Goal: Transaction & Acquisition: Purchase product/service

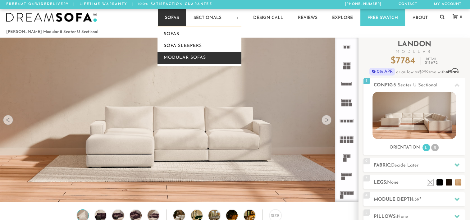
click at [174, 62] on link "Modular Sofas" at bounding box center [200, 58] width 84 height 12
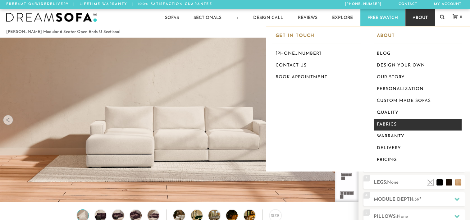
click at [402, 122] on link "Fabrics" at bounding box center [418, 125] width 88 height 12
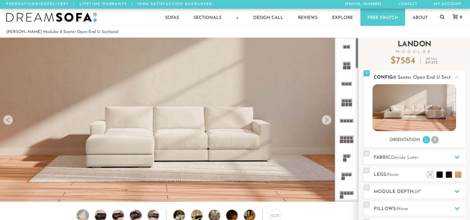
scroll to position [6903, 465]
click at [437, 140] on li "R" at bounding box center [434, 139] width 7 height 7
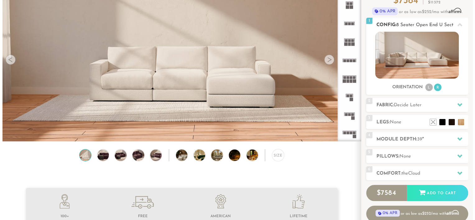
scroll to position [61, 0]
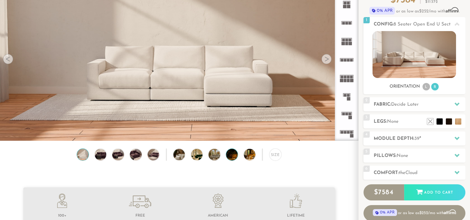
click at [230, 158] on img at bounding box center [236, 154] width 21 height 11
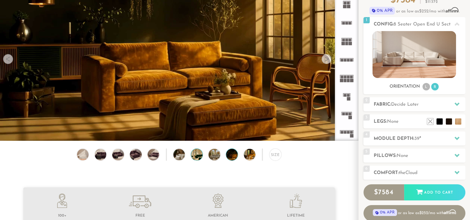
click at [193, 156] on img at bounding box center [201, 154] width 21 height 11
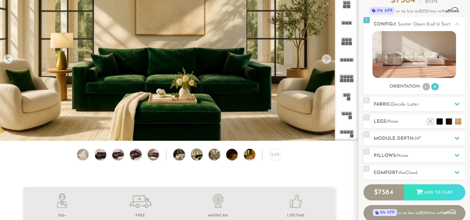
click at [176, 153] on img at bounding box center [183, 154] width 21 height 11
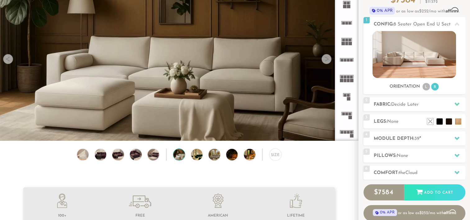
click at [154, 121] on video at bounding box center [179, 49] width 358 height 202
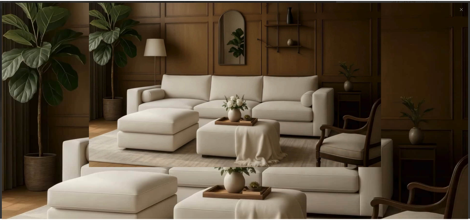
scroll to position [6912, 470]
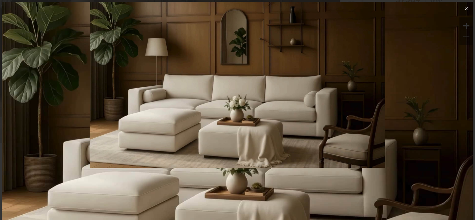
click at [462, 9] on icon at bounding box center [465, 8] width 7 height 7
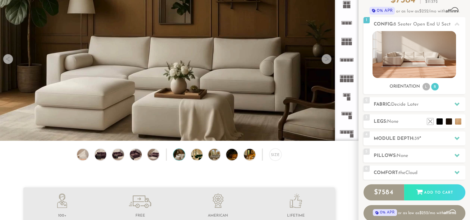
scroll to position [0, 0]
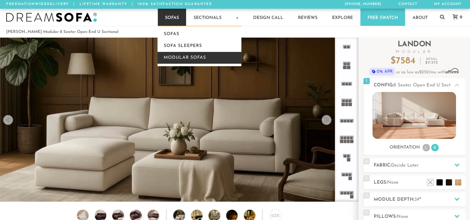
click at [191, 62] on link "Modular Sofas" at bounding box center [200, 58] width 84 height 12
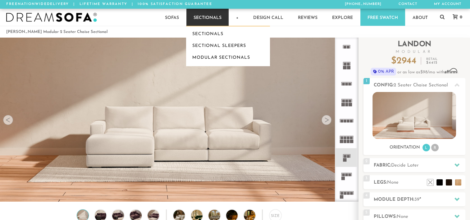
click at [201, 16] on link "Sectionals" at bounding box center [207, 17] width 42 height 17
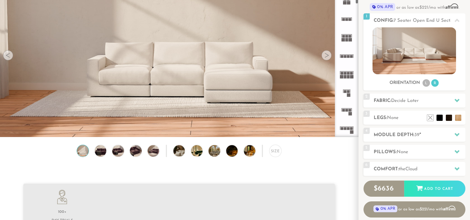
scroll to position [103, 0]
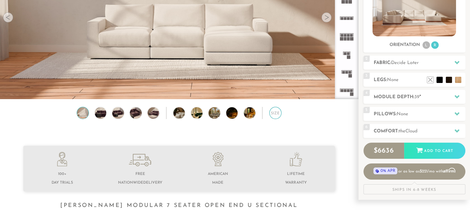
click at [274, 115] on div "Size" at bounding box center [275, 113] width 12 height 12
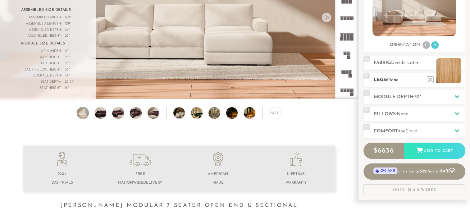
click at [457, 81] on li at bounding box center [449, 70] width 25 height 25
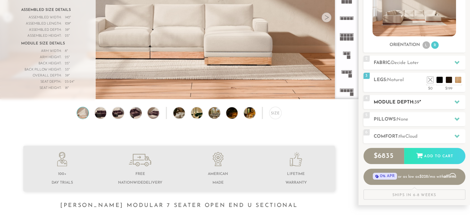
click at [455, 102] on icon at bounding box center [457, 101] width 5 height 5
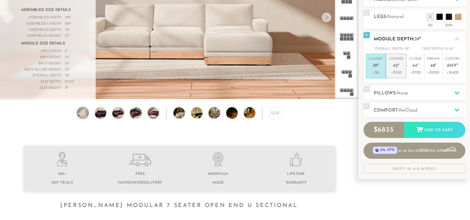
click at [398, 65] on em """ at bounding box center [399, 65] width 2 height 5
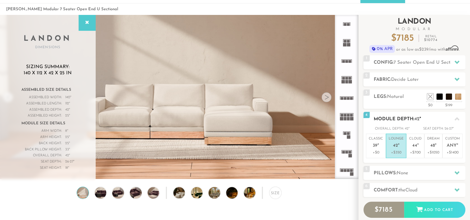
scroll to position [22, 0]
click at [452, 76] on div at bounding box center [456, 79] width 13 height 13
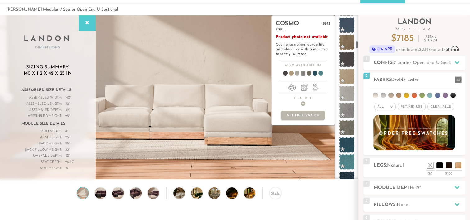
scroll to position [584, 0]
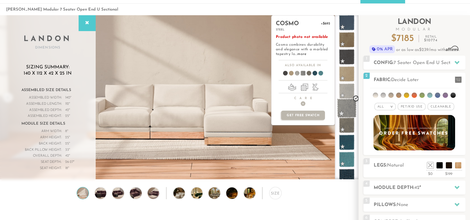
click at [349, 111] on span at bounding box center [347, 108] width 20 height 20
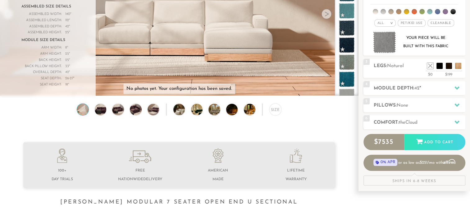
scroll to position [107, 0]
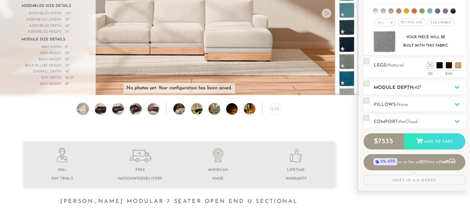
click at [451, 87] on div at bounding box center [456, 87] width 13 height 13
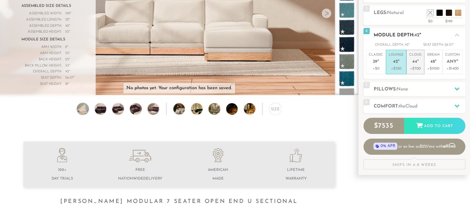
click at [412, 64] on p "Cloud 44 "" at bounding box center [415, 59] width 12 height 13
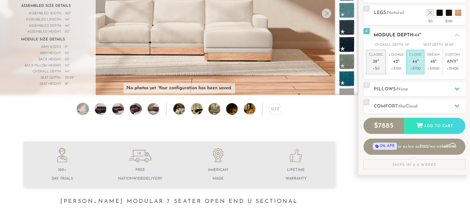
click at [384, 63] on li "Classic 39 " +$0" at bounding box center [376, 62] width 20 height 25
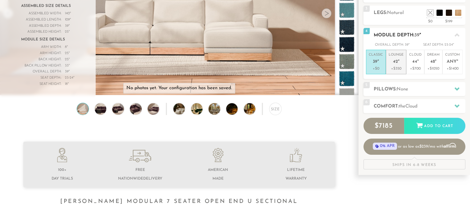
click at [391, 68] on p "+$350" at bounding box center [396, 69] width 15 height 6
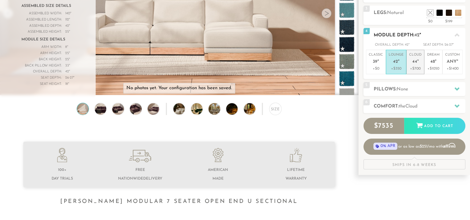
click at [412, 59] on p "Cloud 44 "" at bounding box center [415, 59] width 12 height 13
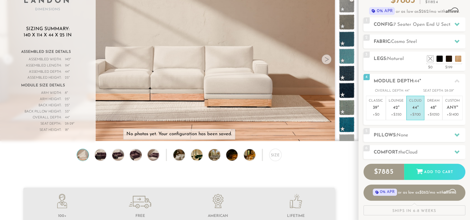
scroll to position [60, 0]
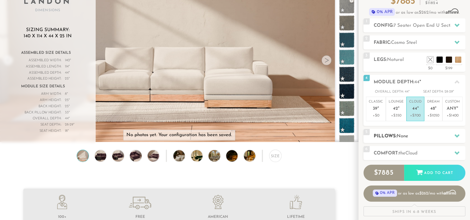
click at [426, 133] on h2 "Pillows: None" at bounding box center [420, 136] width 92 height 7
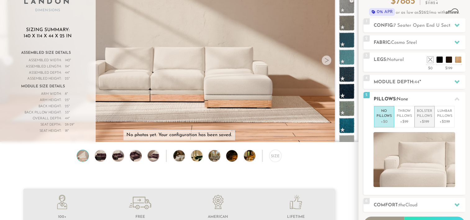
click at [425, 115] on p "Bolster Pillows" at bounding box center [424, 114] width 15 height 10
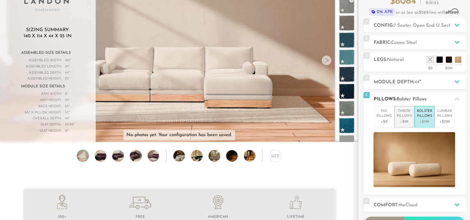
click at [405, 118] on p "Throw Pillows" at bounding box center [404, 114] width 15 height 10
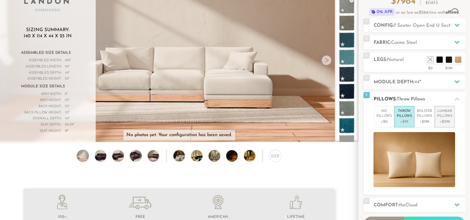
click at [445, 109] on p "Lumbar Pillows" at bounding box center [444, 114] width 15 height 10
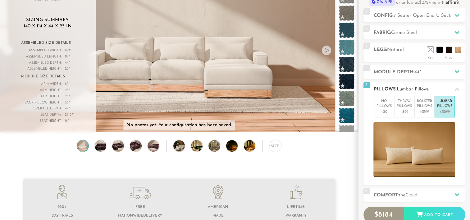
scroll to position [70, 0]
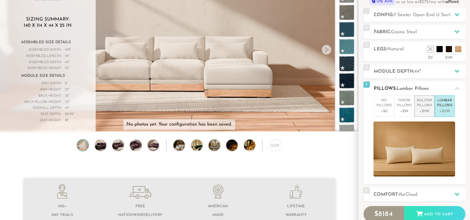
click at [425, 107] on p "Bolster Pillows" at bounding box center [424, 103] width 15 height 10
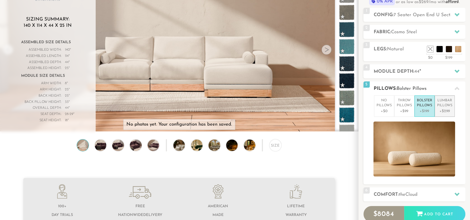
click at [448, 110] on p "+$299" at bounding box center [444, 111] width 15 height 6
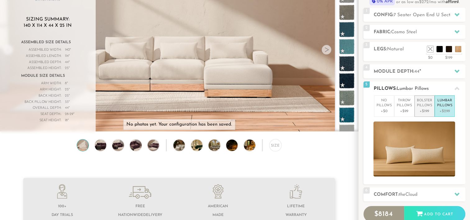
click at [429, 108] on p "+$199" at bounding box center [424, 111] width 15 height 6
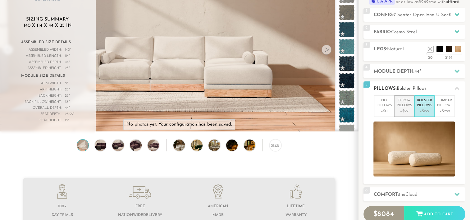
click at [405, 109] on p "+$99" at bounding box center [404, 111] width 15 height 6
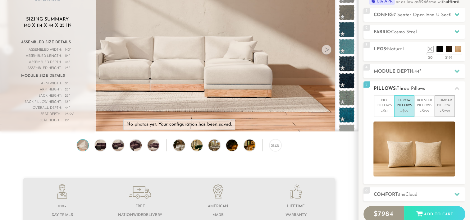
click at [443, 103] on p "Lumbar Pillows" at bounding box center [444, 103] width 15 height 10
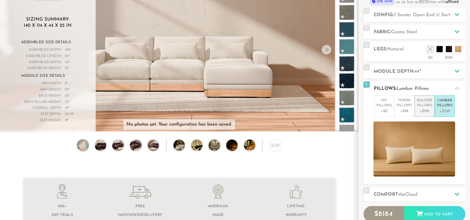
click at [421, 107] on p "Bolster Pillows" at bounding box center [424, 103] width 15 height 10
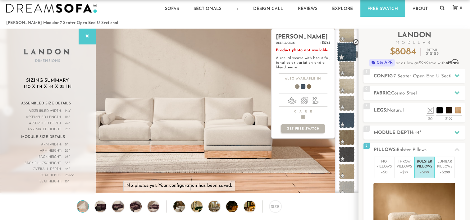
scroll to position [500, 0]
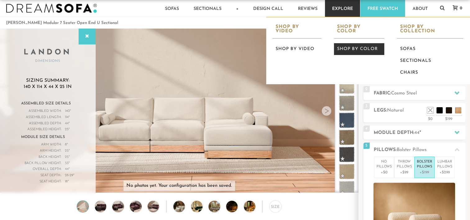
click at [352, 47] on link "Shop by Color" at bounding box center [359, 49] width 50 height 12
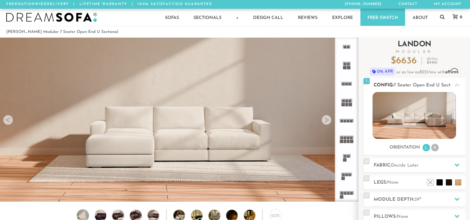
click at [432, 148] on li "R" at bounding box center [434, 147] width 7 height 7
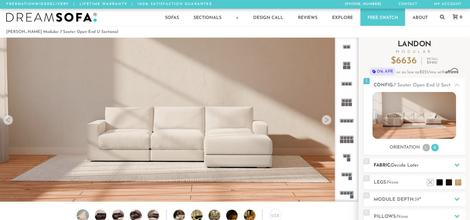
click at [457, 164] on icon at bounding box center [457, 164] width 5 height 5
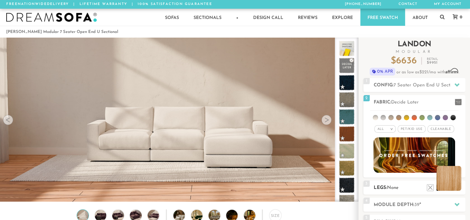
click at [455, 186] on li at bounding box center [449, 178] width 25 height 25
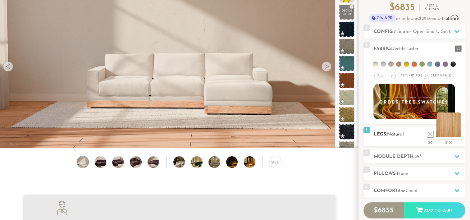
scroll to position [148, 0]
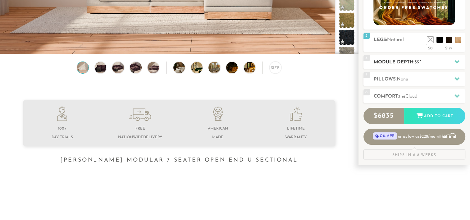
click at [455, 62] on icon at bounding box center [457, 61] width 5 height 5
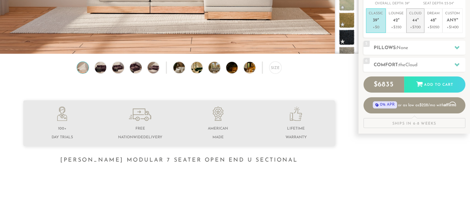
click at [413, 21] on span "44" at bounding box center [414, 20] width 5 height 5
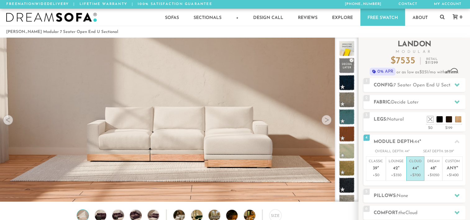
click at [58, 15] on img at bounding box center [51, 17] width 91 height 9
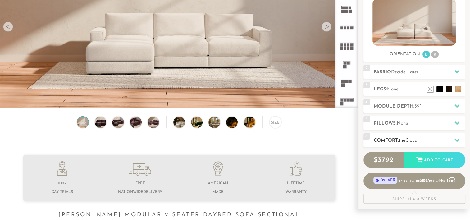
click at [457, 139] on icon at bounding box center [457, 140] width 5 height 5
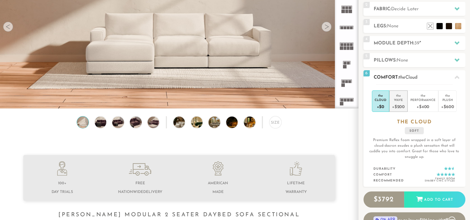
click at [400, 96] on div "the" at bounding box center [398, 94] width 13 height 6
click at [426, 45] on h2 "Module Depth: 39 "" at bounding box center [420, 43] width 92 height 7
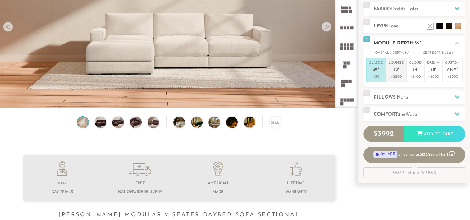
click at [399, 63] on p "Lounge 42 "" at bounding box center [396, 67] width 15 height 13
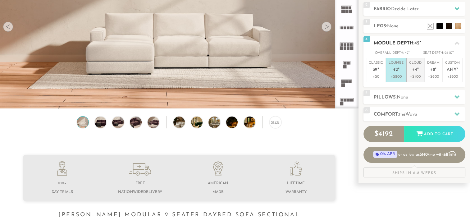
click at [413, 62] on p "Cloud 44 "" at bounding box center [415, 67] width 12 height 13
click at [394, 65] on p "Lounge 42 "" at bounding box center [396, 67] width 15 height 13
click at [410, 65] on p "Cloud 44 "" at bounding box center [415, 67] width 12 height 13
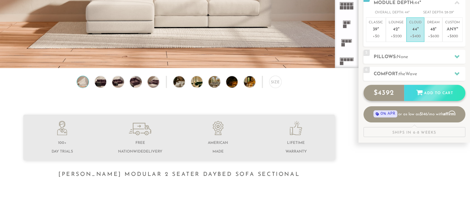
scroll to position [134, 0]
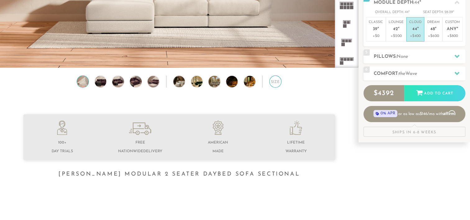
click at [275, 82] on div "Size" at bounding box center [275, 81] width 12 height 12
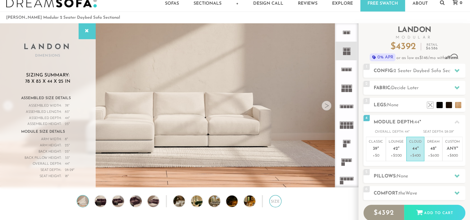
scroll to position [0, 0]
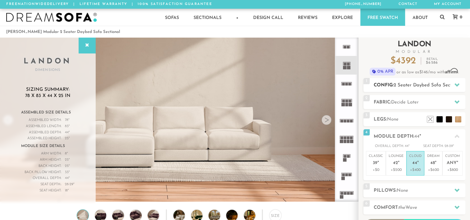
click at [455, 80] on div at bounding box center [456, 85] width 13 height 13
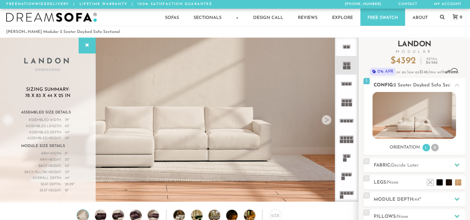
click at [456, 83] on icon at bounding box center [457, 85] width 5 height 5
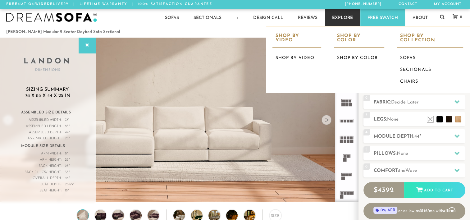
click at [342, 22] on link "Explore" at bounding box center [342, 17] width 35 height 17
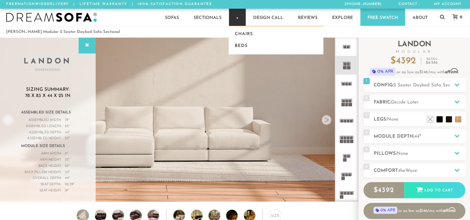
click at [239, 19] on link "+" at bounding box center [237, 17] width 17 height 17
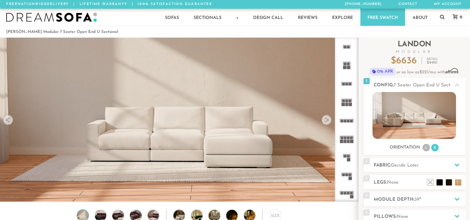
scroll to position [6903, 465]
click at [458, 181] on li at bounding box center [449, 173] width 25 height 25
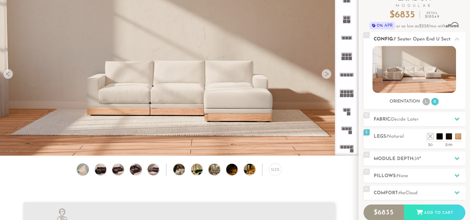
scroll to position [64, 0]
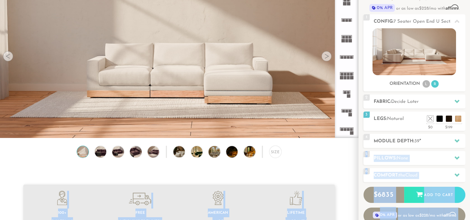
drag, startPoint x: 425, startPoint y: 145, endPoint x: 313, endPoint y: 178, distance: 116.7
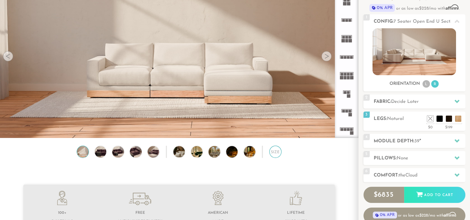
drag, startPoint x: 313, startPoint y: 178, endPoint x: 276, endPoint y: 150, distance: 47.5
click at [276, 150] on div "Size" at bounding box center [275, 152] width 12 height 12
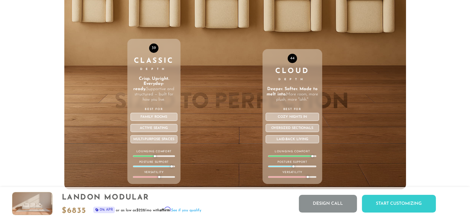
scroll to position [2187, 0]
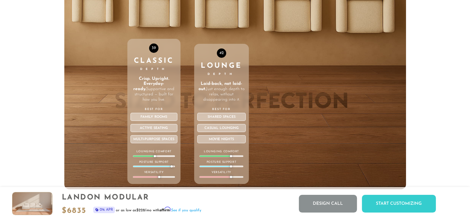
click at [233, 21] on div "42 Lounge Depth Laid-back, not laid-out. Just enough depth to relax, without di…" at bounding box center [221, 57] width 55 height 264
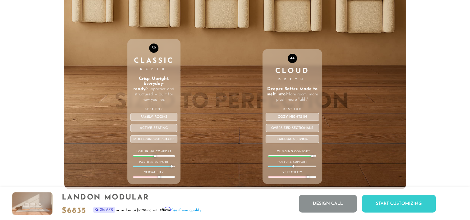
click at [278, 25] on div "44 Cloud Depth Deeper. Softer. Made to melt into. More room, more plush, more "…" at bounding box center [293, 57] width 60 height 264
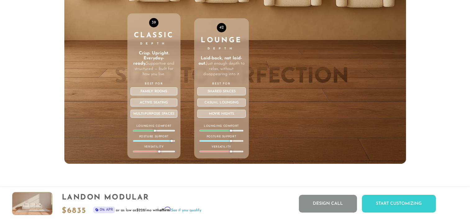
scroll to position [2213, 0]
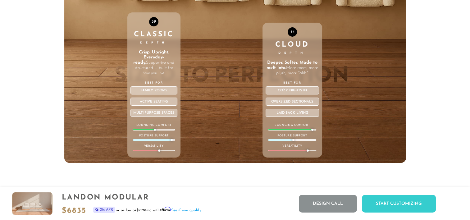
click at [307, 152] on div at bounding box center [308, 150] width 2 height 2
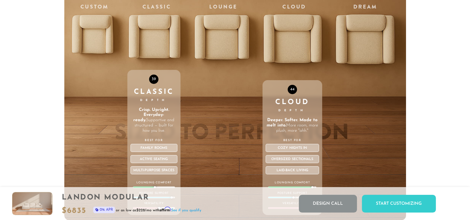
scroll to position [2155, 0]
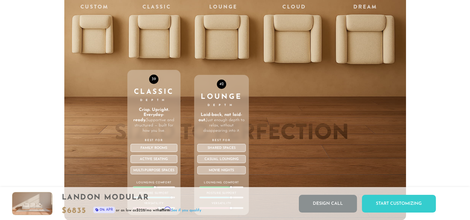
click at [217, 55] on div "42 Lounge Depth Laid-back, not laid-out. Just enough depth to relax, without di…" at bounding box center [221, 88] width 55 height 264
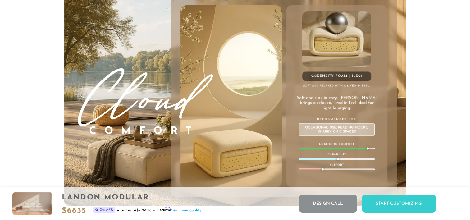
scroll to position [3484, 0]
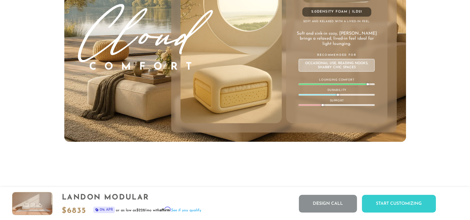
click at [257, 117] on img at bounding box center [231, 32] width 122 height 182
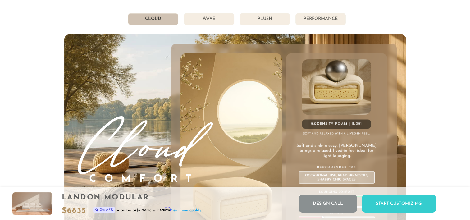
scroll to position [3371, 0]
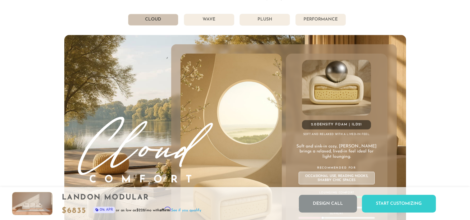
click at [217, 21] on li "Wave" at bounding box center [209, 20] width 50 height 12
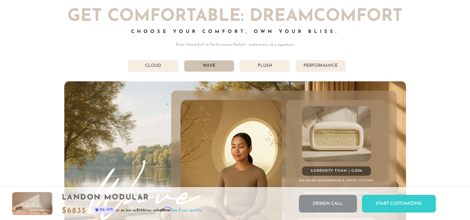
scroll to position [3324, 0]
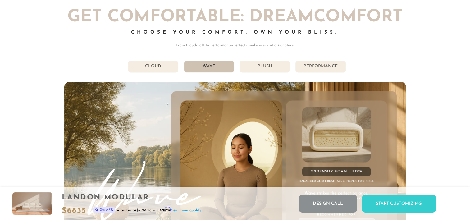
click at [276, 68] on li "Plush" at bounding box center [265, 67] width 50 height 12
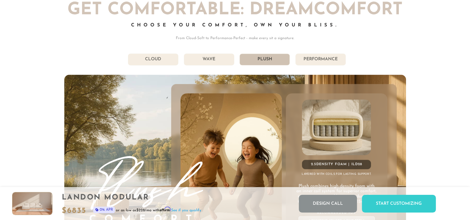
scroll to position [3329, 0]
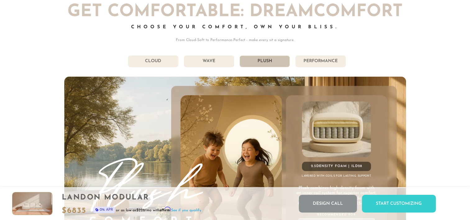
click at [323, 60] on li "Performance" at bounding box center [320, 61] width 50 height 12
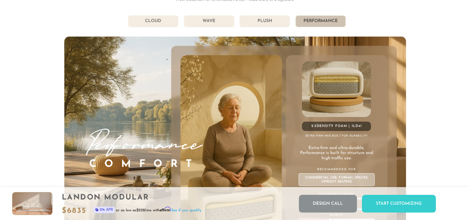
scroll to position [3367, 0]
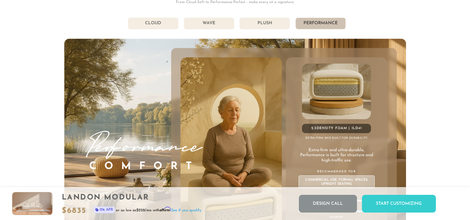
click at [266, 27] on li "Plush" at bounding box center [265, 23] width 50 height 12
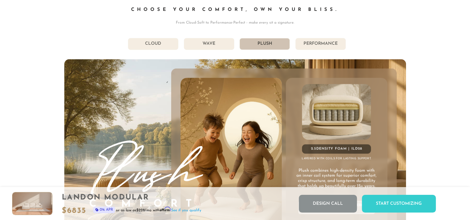
scroll to position [3347, 0]
click at [212, 47] on li "Wave" at bounding box center [209, 44] width 50 height 12
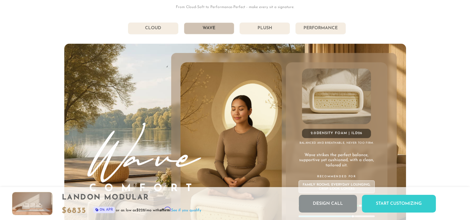
scroll to position [3362, 0]
click at [260, 28] on li "Plush" at bounding box center [265, 29] width 50 height 12
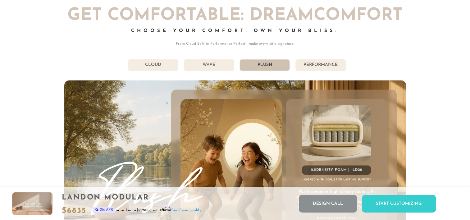
scroll to position [3325, 0]
click at [167, 71] on li "Cloud" at bounding box center [153, 65] width 50 height 12
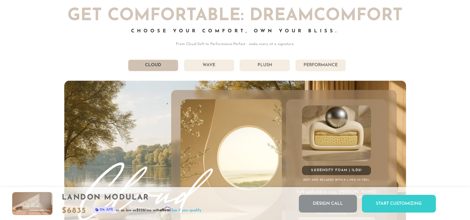
click at [167, 71] on li "Cloud" at bounding box center [153, 65] width 50 height 12
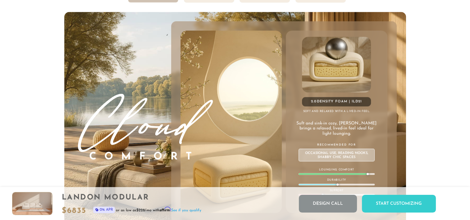
scroll to position [3402, 0]
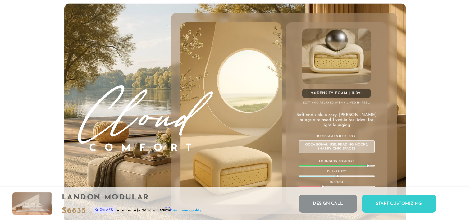
click at [167, 71] on div "Cloud Comfort 2.0 Density Foam | ILD 21 Soft and relaxed with a lived-in feel. …" at bounding box center [235, 113] width 342 height 220
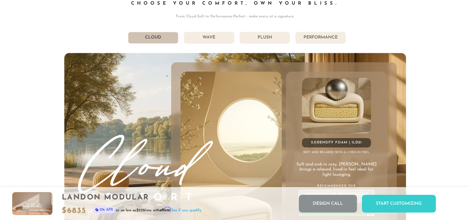
scroll to position [3353, 0]
click at [205, 39] on li "Wave" at bounding box center [209, 38] width 50 height 12
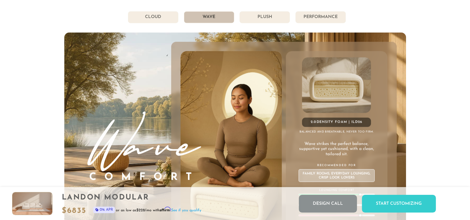
scroll to position [3379, 0]
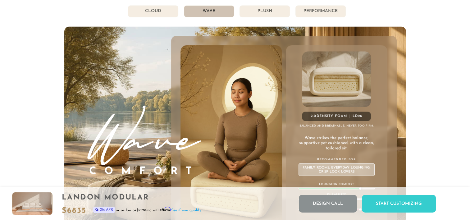
click at [257, 15] on li "Plush" at bounding box center [265, 11] width 50 height 12
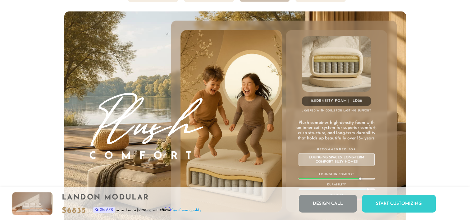
scroll to position [3386, 0]
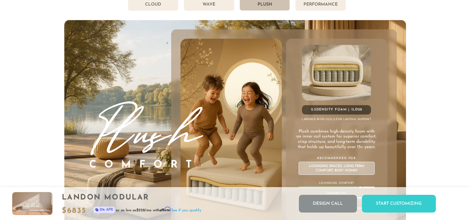
click at [302, 11] on li "Performance" at bounding box center [320, 5] width 50 height 12
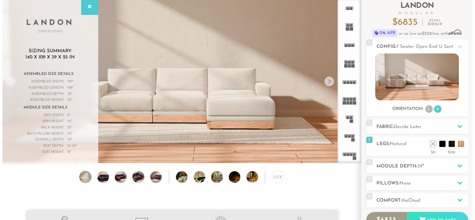
scroll to position [39, 0]
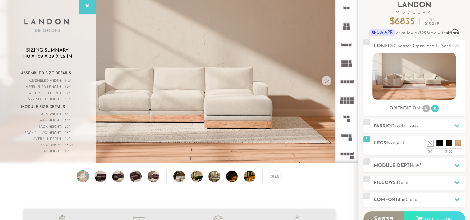
click at [302, 11] on video at bounding box center [179, 59] width 358 height 179
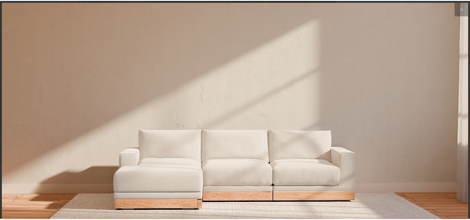
scroll to position [6963, 470]
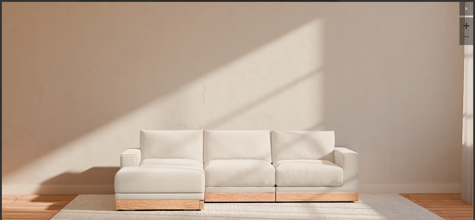
click at [462, 7] on icon at bounding box center [465, 8] width 7 height 7
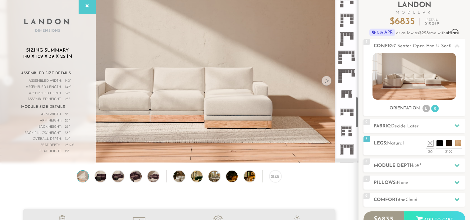
scroll to position [523, 0]
click at [347, 145] on rect at bounding box center [348, 145] width 3 height 3
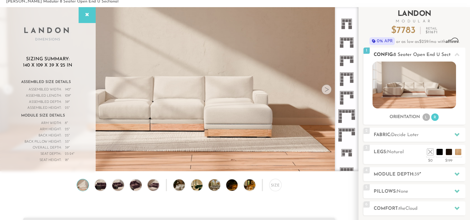
scroll to position [39, 0]
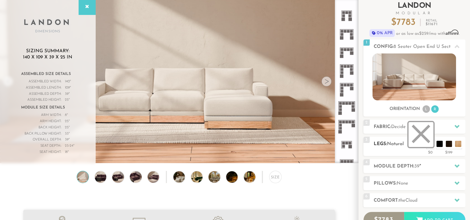
click at [431, 143] on li at bounding box center [421, 134] width 25 height 25
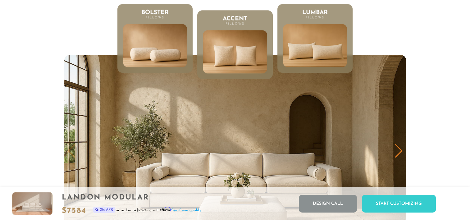
scroll to position [6951, 465]
click at [323, 38] on img at bounding box center [315, 46] width 77 height 52
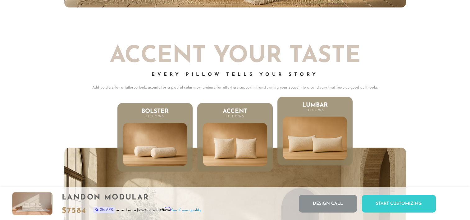
scroll to position [2956, 0]
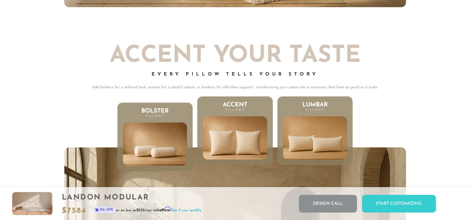
click at [232, 116] on li "Accent Pillows" at bounding box center [234, 130] width 75 height 69
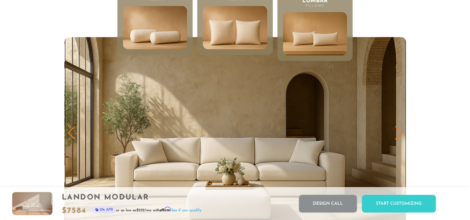
scroll to position [3066, 0]
click at [163, 39] on img at bounding box center [155, 28] width 77 height 52
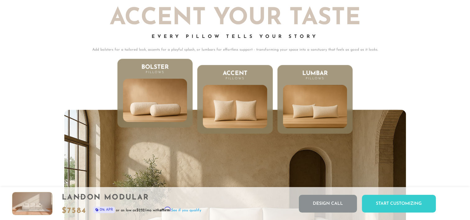
scroll to position [2995, 0]
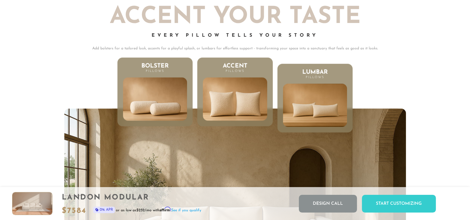
click at [233, 98] on img at bounding box center [235, 99] width 77 height 52
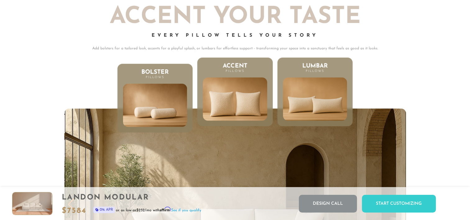
click at [301, 115] on img at bounding box center [315, 99] width 77 height 52
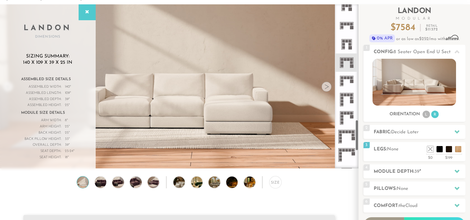
scroll to position [615, 0]
click at [347, 78] on rect at bounding box center [348, 78] width 3 height 3
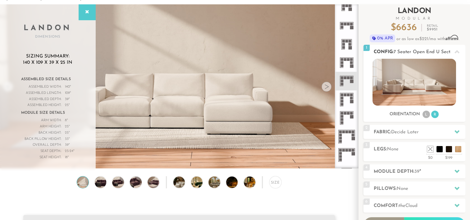
click at [408, 81] on img at bounding box center [415, 82] width 84 height 47
click at [432, 111] on ul "L R" at bounding box center [430, 114] width 17 height 8
click at [433, 114] on li "R" at bounding box center [434, 114] width 7 height 7
click at [458, 151] on li at bounding box center [449, 139] width 25 height 25
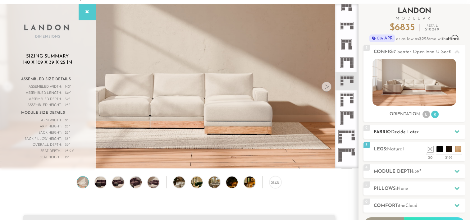
click at [457, 131] on icon at bounding box center [457, 131] width 5 height 3
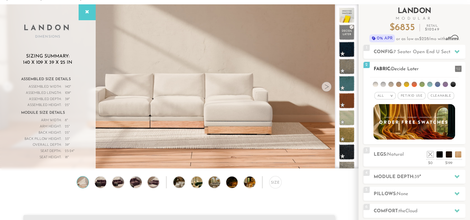
click at [411, 97] on span "Pet/Kid Use x" at bounding box center [412, 95] width 28 height 7
click at [446, 96] on span "Cleanable x" at bounding box center [443, 95] width 27 height 7
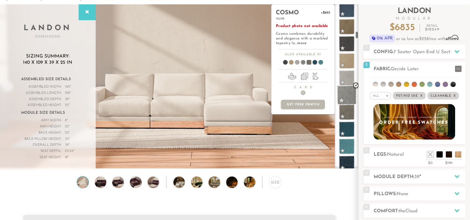
scroll to position [586, 0]
click at [346, 95] on span at bounding box center [347, 96] width 20 height 20
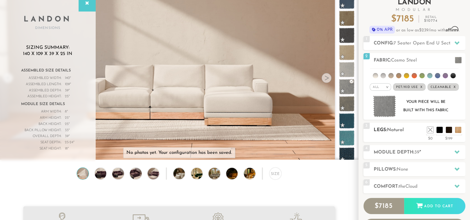
scroll to position [43, 0]
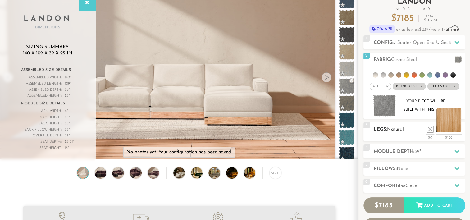
click at [459, 130] on li at bounding box center [449, 119] width 25 height 25
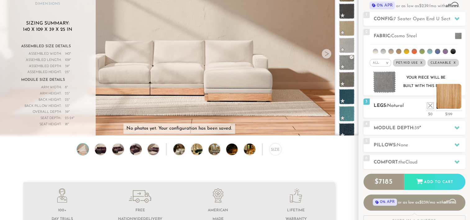
scroll to position [64, 0]
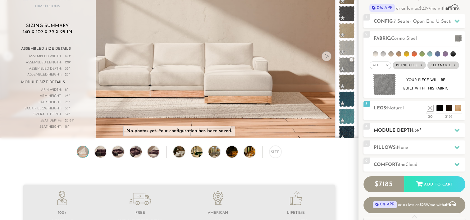
click at [459, 128] on icon at bounding box center [457, 130] width 5 height 5
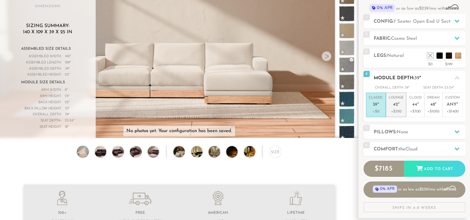
click at [395, 103] on span "42" at bounding box center [395, 104] width 5 height 5
click at [418, 130] on h2 "Pillows: None" at bounding box center [420, 132] width 92 height 7
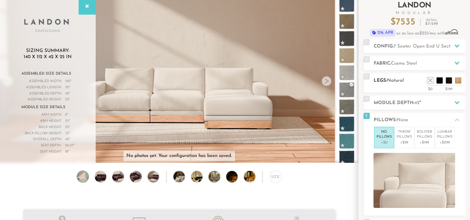
scroll to position [46, 0]
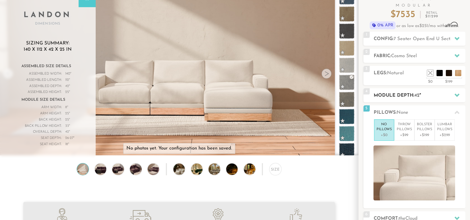
click at [428, 93] on h2 "Module Depth: 42 "" at bounding box center [420, 95] width 92 height 7
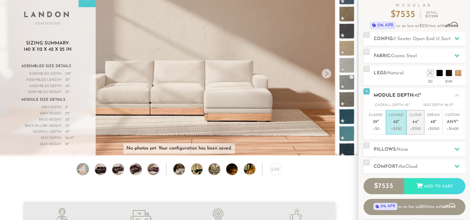
click at [418, 115] on p "Cloud 44 "" at bounding box center [415, 119] width 12 height 13
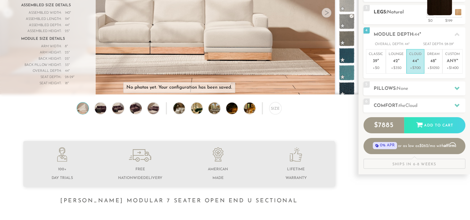
scroll to position [113, 0]
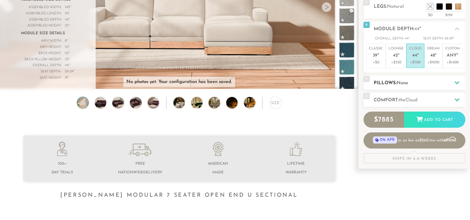
click at [449, 80] on h2 "Pillows: None" at bounding box center [420, 83] width 92 height 7
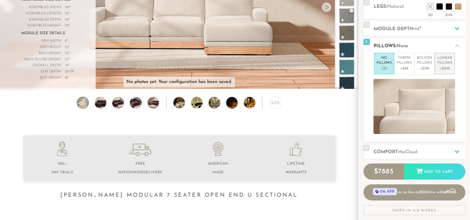
click at [446, 63] on p "Lumbar Pillows" at bounding box center [444, 61] width 15 height 10
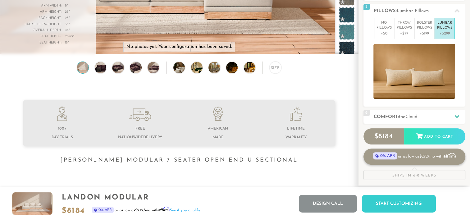
scroll to position [148, 0]
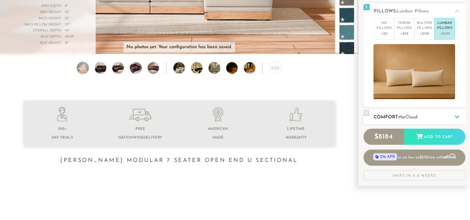
click at [408, 112] on div "6 Comfort: the Cloud soft" at bounding box center [414, 117] width 102 height 14
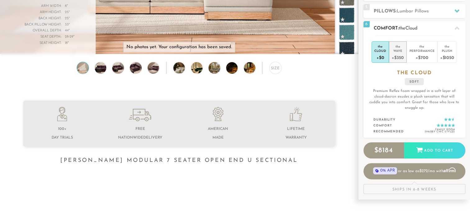
click at [395, 56] on div "+$350" at bounding box center [398, 57] width 12 height 9
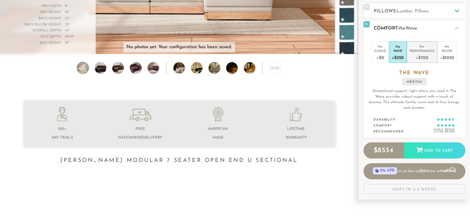
click at [417, 50] on div "Performance" at bounding box center [421, 50] width 25 height 4
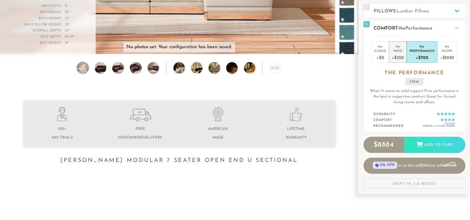
click at [392, 55] on div "+$350" at bounding box center [398, 57] width 12 height 9
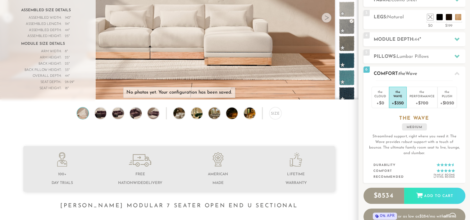
scroll to position [103, 0]
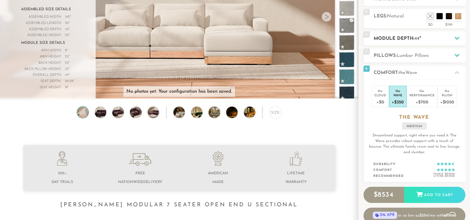
click at [456, 36] on icon at bounding box center [457, 38] width 5 height 5
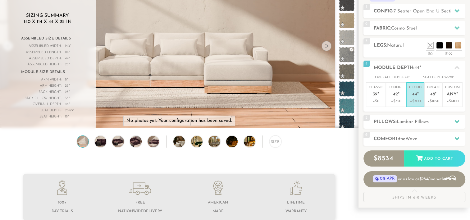
scroll to position [72, 0]
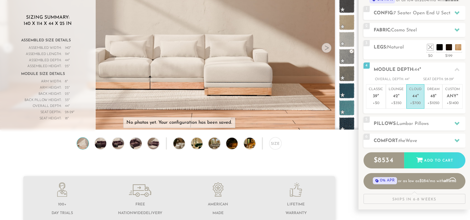
click at [328, 47] on div at bounding box center [327, 48] width 10 height 10
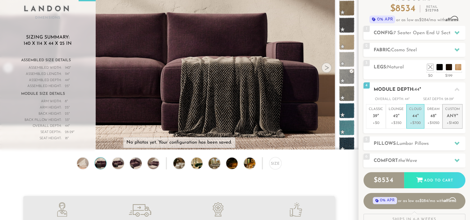
scroll to position [52, 0]
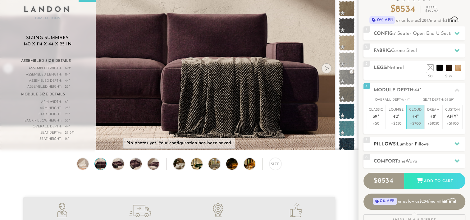
click at [458, 139] on div at bounding box center [456, 144] width 13 height 13
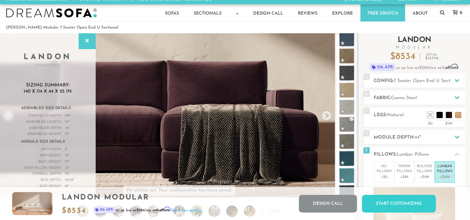
scroll to position [0, 0]
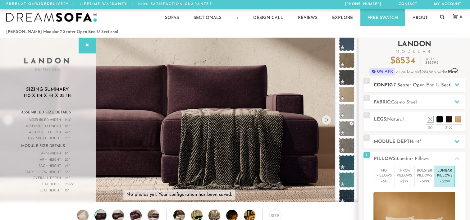
click at [458, 83] on icon at bounding box center [457, 84] width 5 height 5
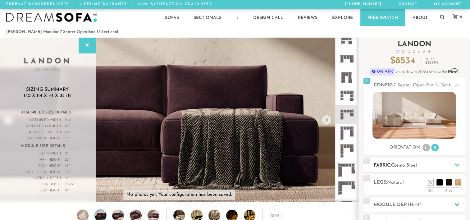
click at [456, 166] on icon at bounding box center [457, 164] width 5 height 3
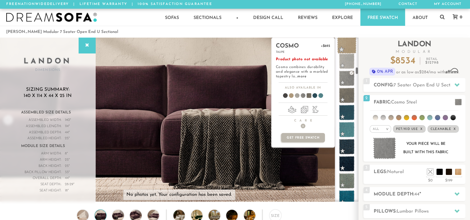
scroll to position [656, 0]
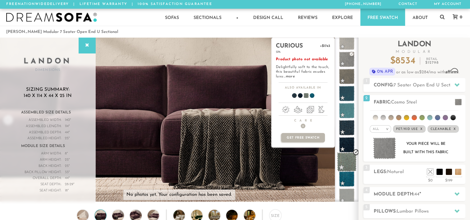
click at [347, 165] on span at bounding box center [347, 162] width 20 height 20
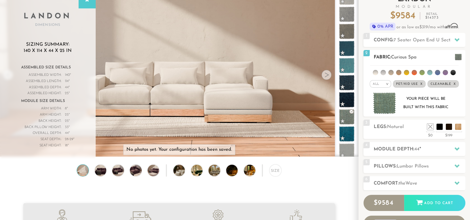
scroll to position [0, 0]
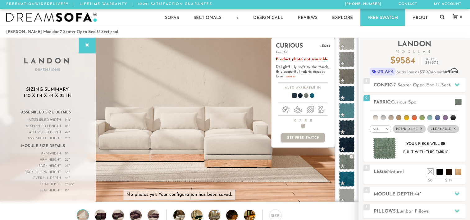
click at [289, 78] on link "more" at bounding box center [290, 77] width 9 height 4
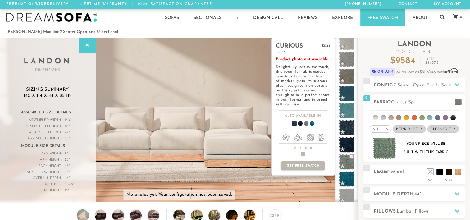
click at [301, 66] on p "Product photo not available Delightfully soft to the touch, this beautiful fabr…" at bounding box center [303, 82] width 54 height 50
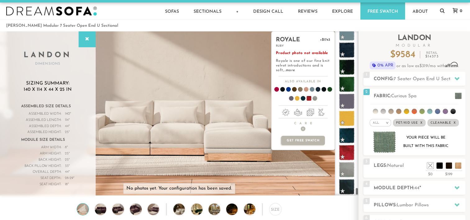
scroll to position [3409, 0]
click at [348, 169] on span at bounding box center [347, 170] width 20 height 20
click at [346, 167] on span at bounding box center [347, 170] width 20 height 20
click at [289, 71] on link "more" at bounding box center [290, 70] width 9 height 4
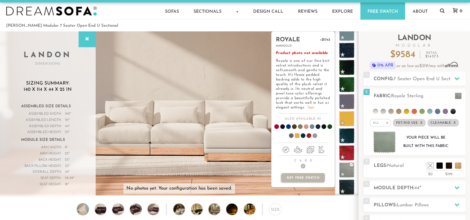
click at [311, 107] on link "less" at bounding box center [311, 107] width 6 height 5
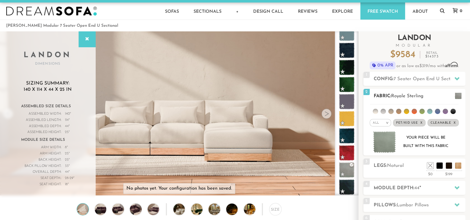
click at [449, 94] on h2 "Fabric: Royale Sterling" at bounding box center [420, 96] width 92 height 7
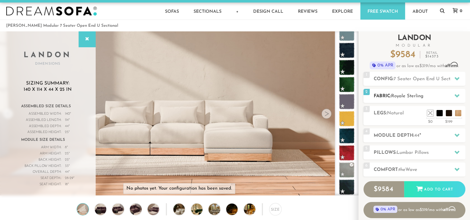
click at [458, 96] on icon at bounding box center [457, 95] width 5 height 5
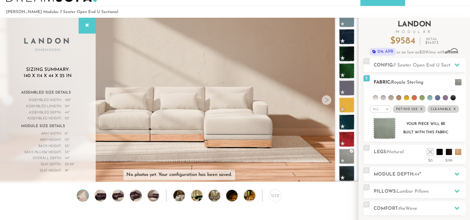
scroll to position [20, 0]
click at [378, 111] on div "All >" at bounding box center [380, 109] width 21 height 7
click at [381, 126] on li "Tier" at bounding box center [380, 126] width 21 height 9
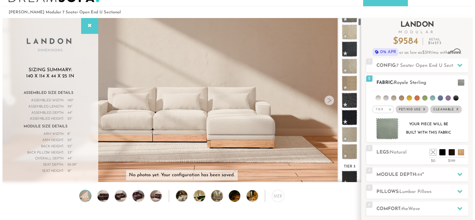
scroll to position [0, 0]
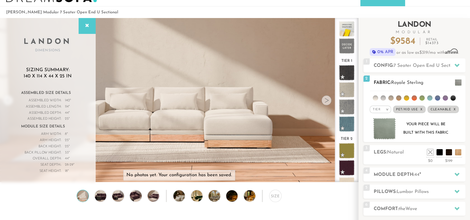
click at [387, 108] on em ">" at bounding box center [387, 109] width 5 height 3
click at [379, 139] on li "Popular" at bounding box center [380, 144] width 21 height 10
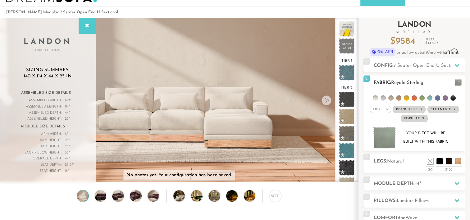
click at [379, 139] on img at bounding box center [384, 138] width 23 height 22
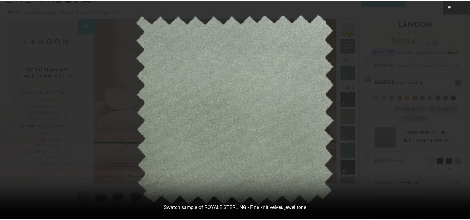
scroll to position [6963, 470]
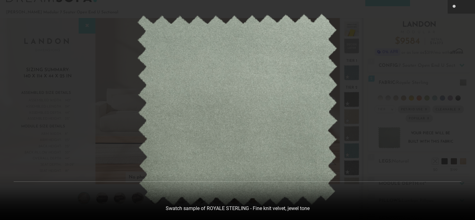
click at [468, 2] on button at bounding box center [468, 7] width 14 height 14
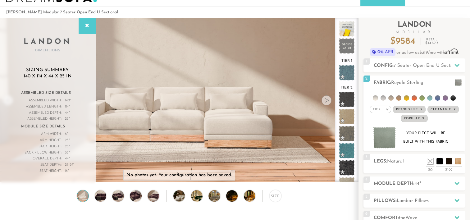
scroll to position [6951, 465]
click at [388, 109] on em ">" at bounding box center [387, 109] width 5 height 3
click at [379, 141] on li "Popular" at bounding box center [380, 144] width 21 height 10
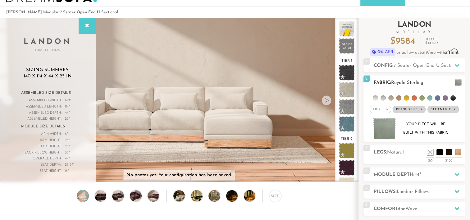
click at [389, 111] on em ">" at bounding box center [387, 109] width 5 height 3
click at [380, 146] on li "Popular" at bounding box center [380, 144] width 21 height 10
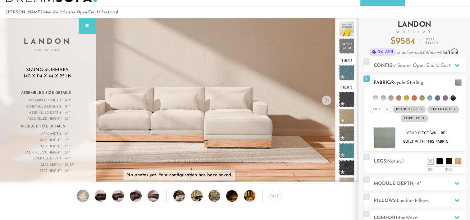
click at [388, 108] on em ">" at bounding box center [387, 109] width 5 height 3
click at [380, 143] on li "Popular" at bounding box center [380, 144] width 21 height 10
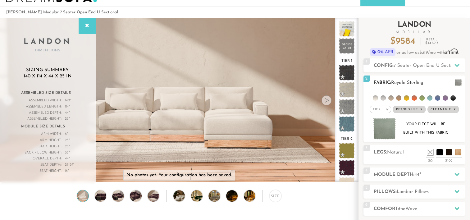
click at [388, 108] on em ">" at bounding box center [387, 109] width 5 height 3
click at [382, 160] on li "Luxury" at bounding box center [380, 162] width 21 height 9
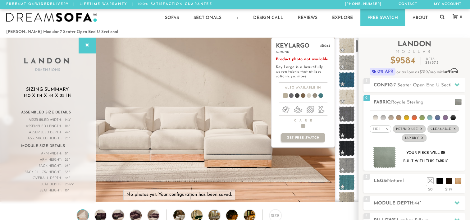
scroll to position [0, 0]
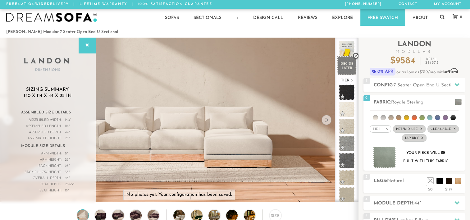
click at [342, 66] on span at bounding box center [347, 66] width 20 height 20
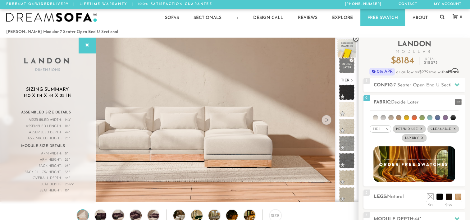
click at [347, 43] on span at bounding box center [347, 49] width 20 height 20
click at [348, 62] on span at bounding box center [347, 66] width 20 height 20
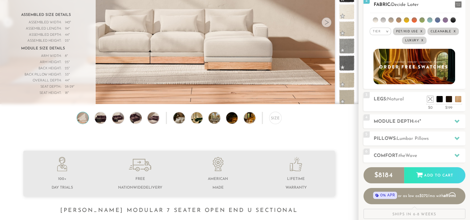
scroll to position [98, 0]
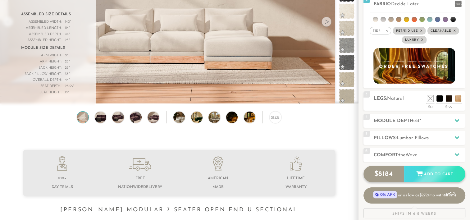
click at [420, 176] on div "$ 8184 Add to Cart" at bounding box center [414, 174] width 102 height 16
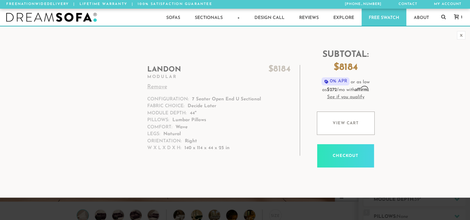
scroll to position [6903, 465]
click at [0, 220] on div at bounding box center [0, 220] width 0 height 0
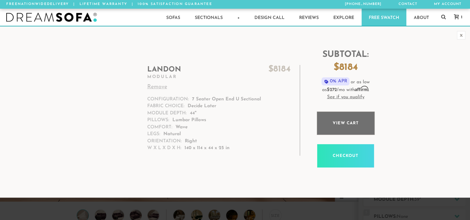
click at [332, 122] on link "View cart" at bounding box center [346, 123] width 58 height 23
